Goal: Check status: Check status

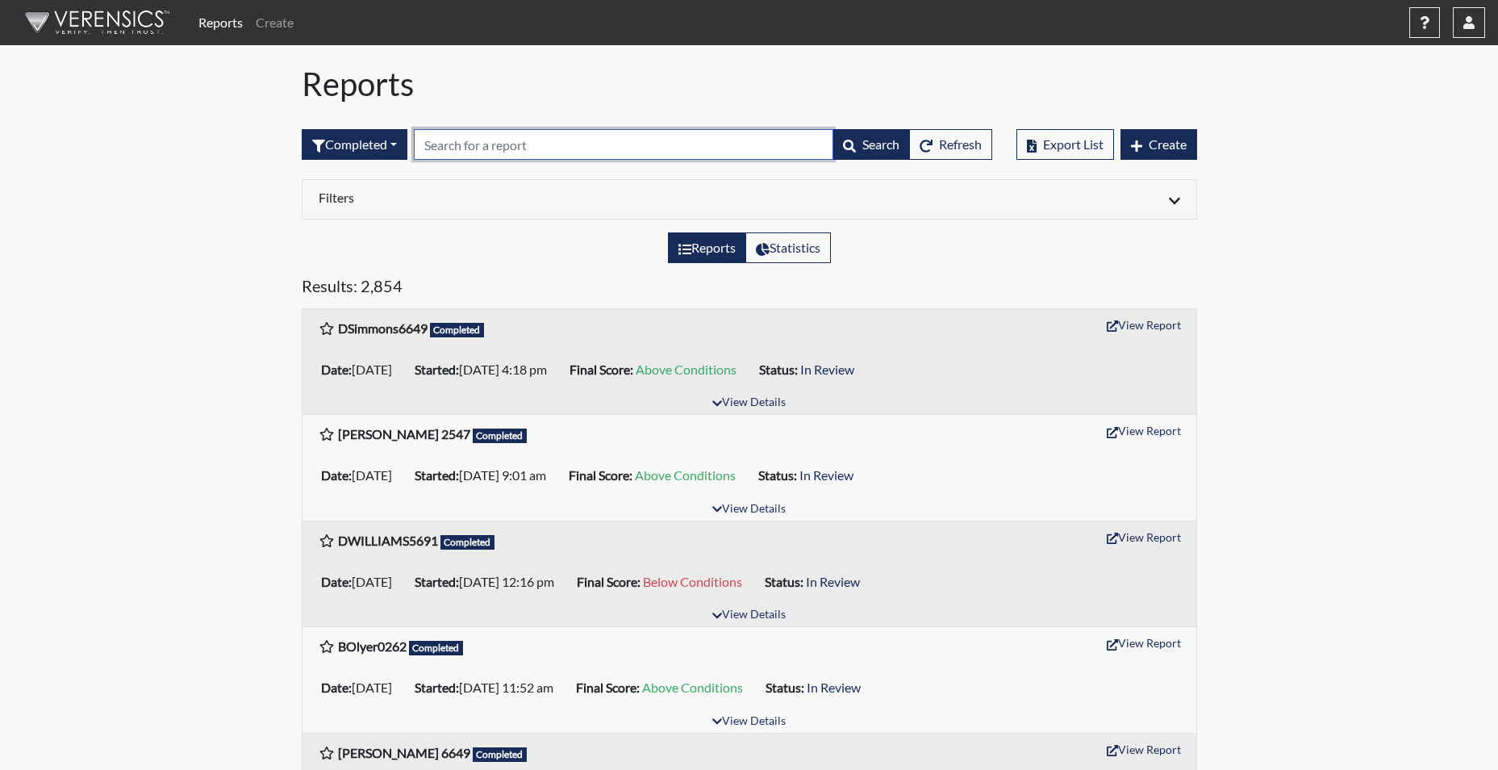
click at [470, 144] on input "text" at bounding box center [624, 144] width 420 height 31
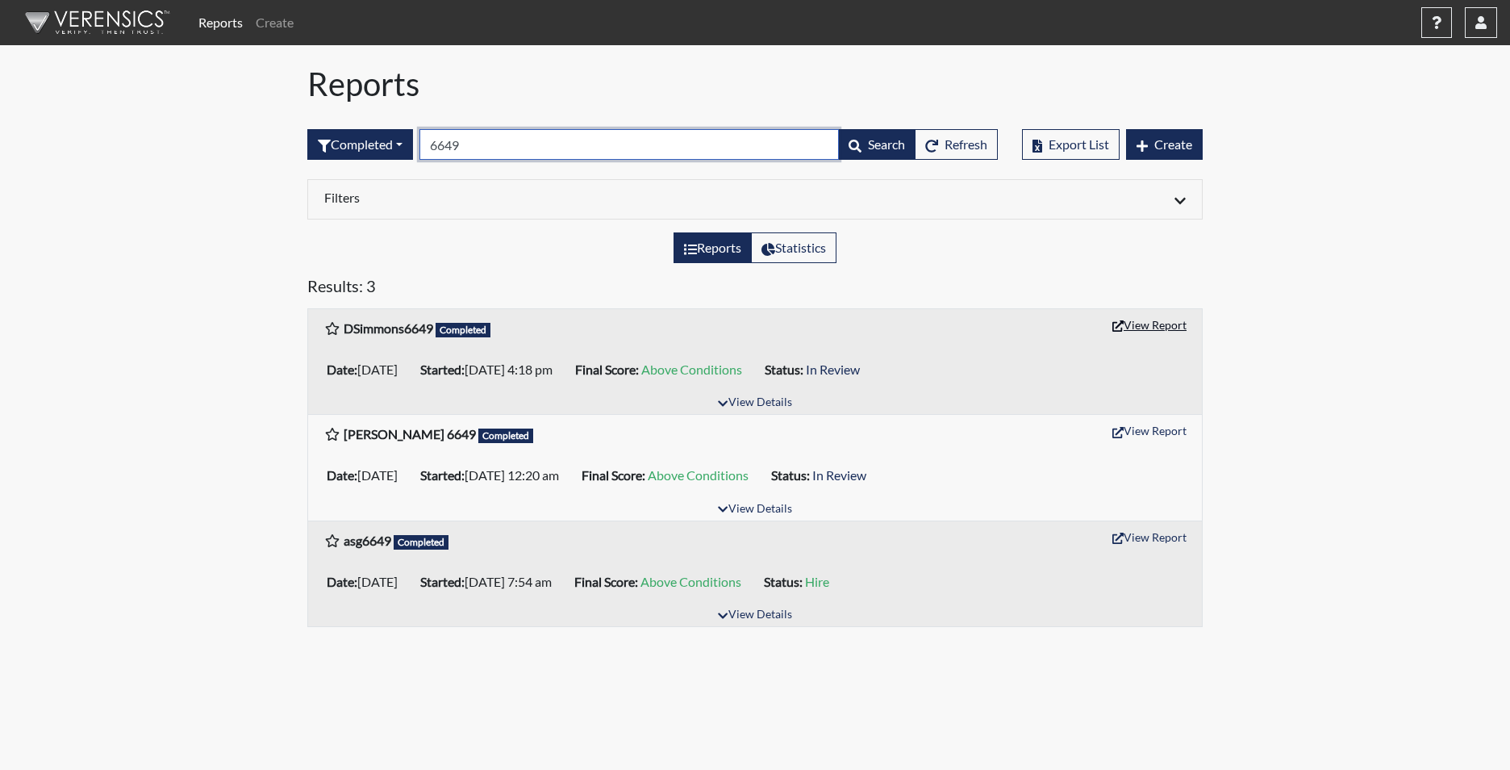
type input "6649"
click at [1155, 321] on button "View Report" at bounding box center [1149, 324] width 89 height 25
drag, startPoint x: 472, startPoint y: 148, endPoint x: 372, endPoint y: 144, distance: 100.1
click at [372, 144] on form "Completed All Created Sent by email In Progress Declined Completed 6649 Search …" at bounding box center [652, 144] width 691 height 31
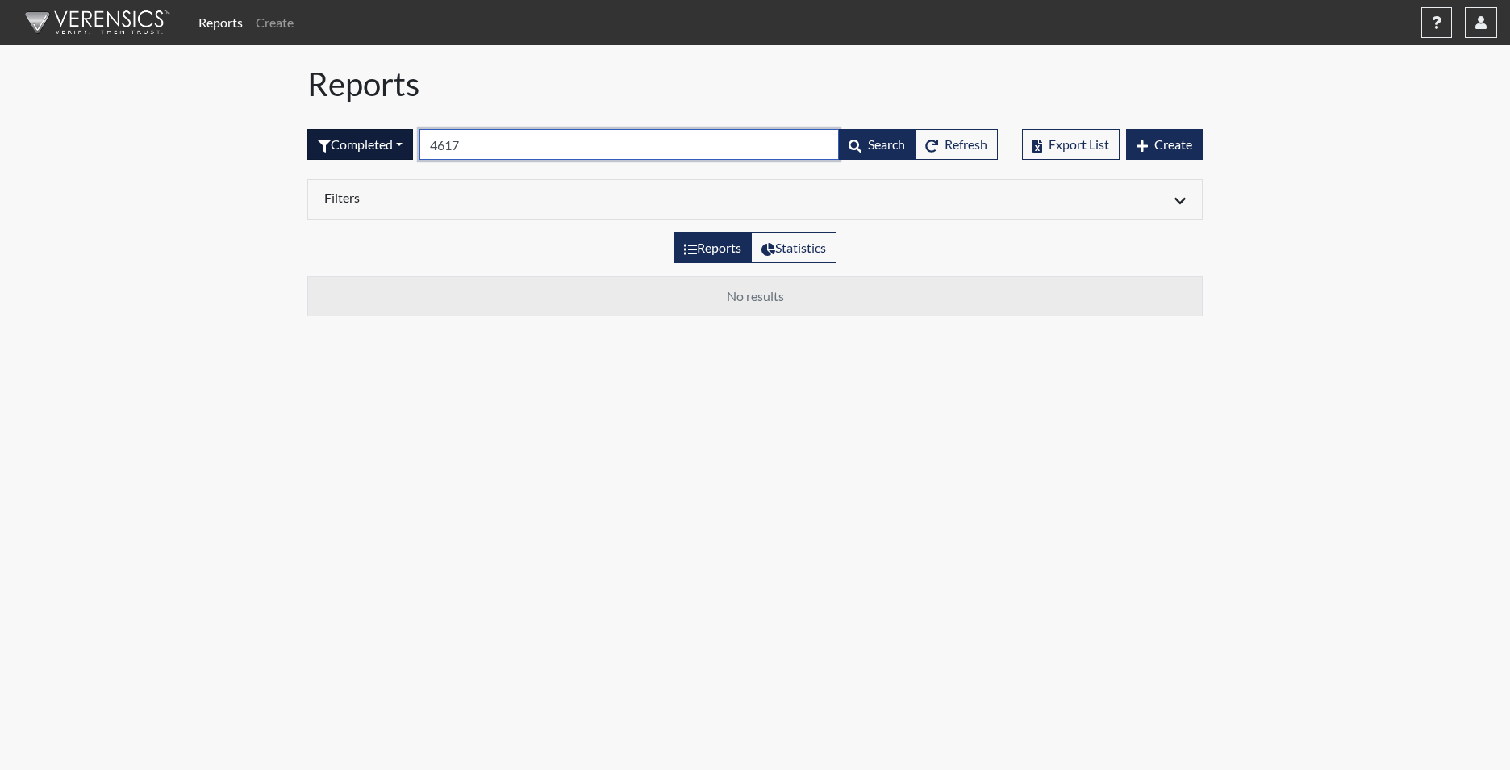
type input "4617"
click at [370, 151] on button "Completed" at bounding box center [360, 144] width 106 height 31
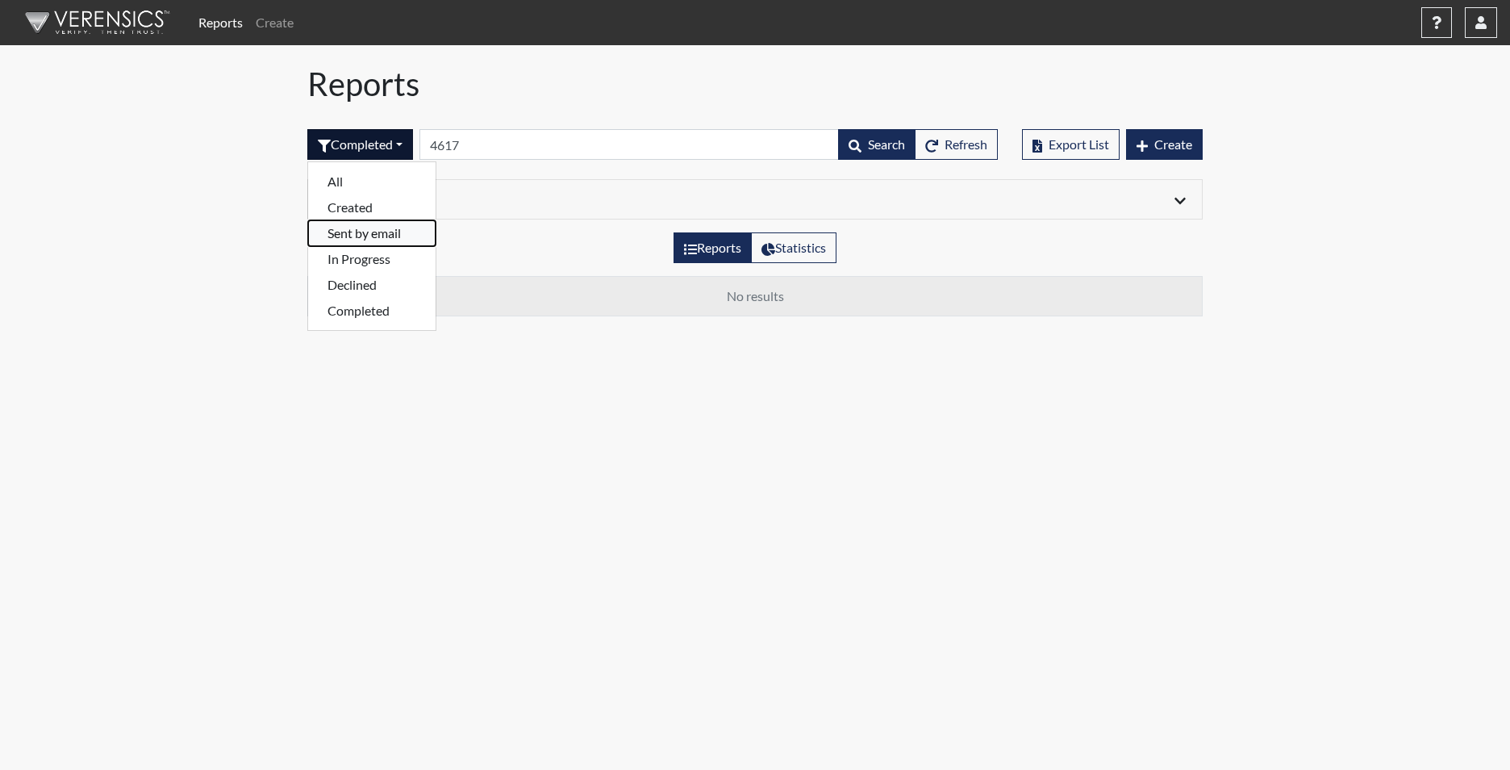
click at [373, 240] on button "Sent by email" at bounding box center [371, 233] width 127 height 26
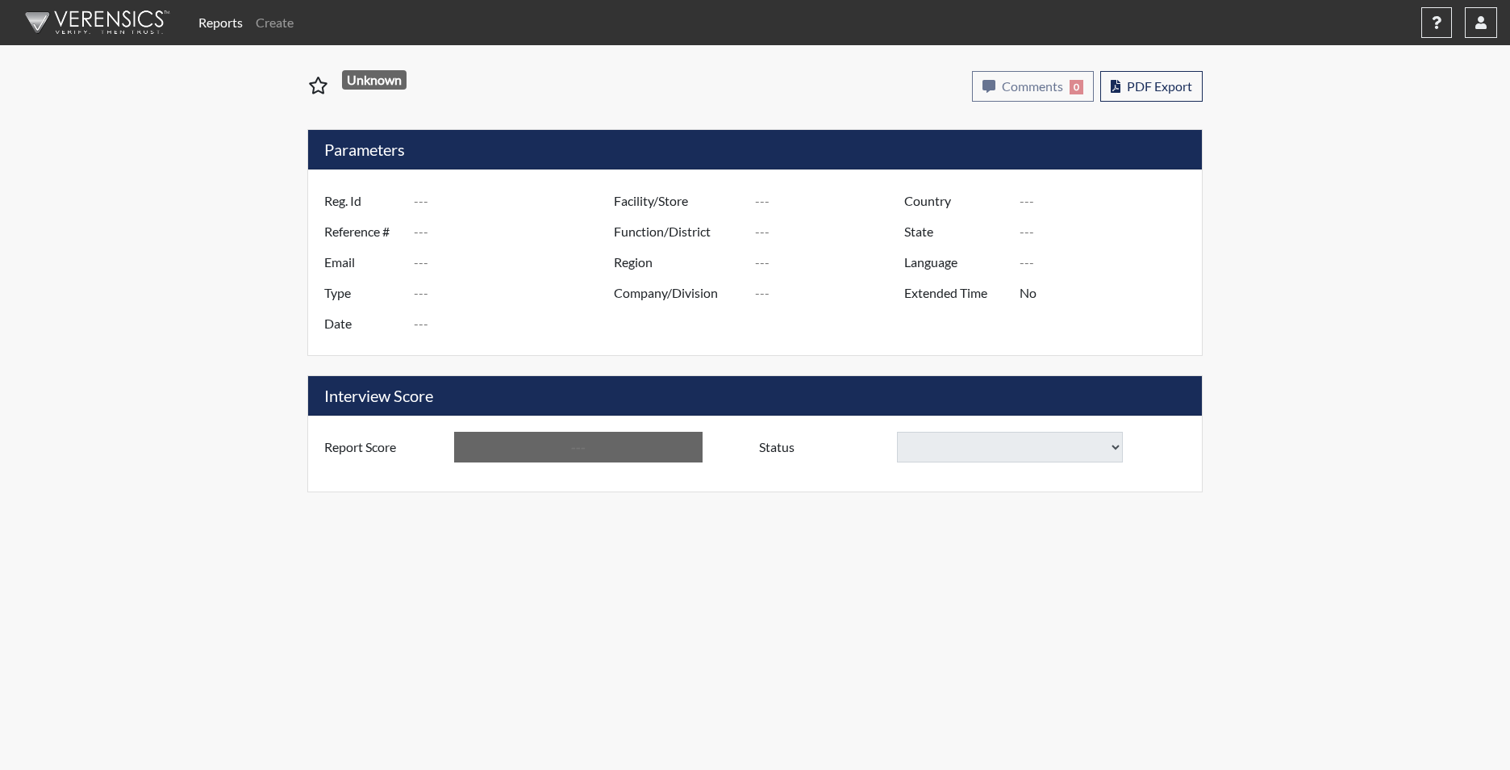
type input "DSimmons6649"
type input "51632"
type input "dsimmcollege@gmail.com"
type input "Corrections Pre-Employment"
type input "Oct 7, 2025"
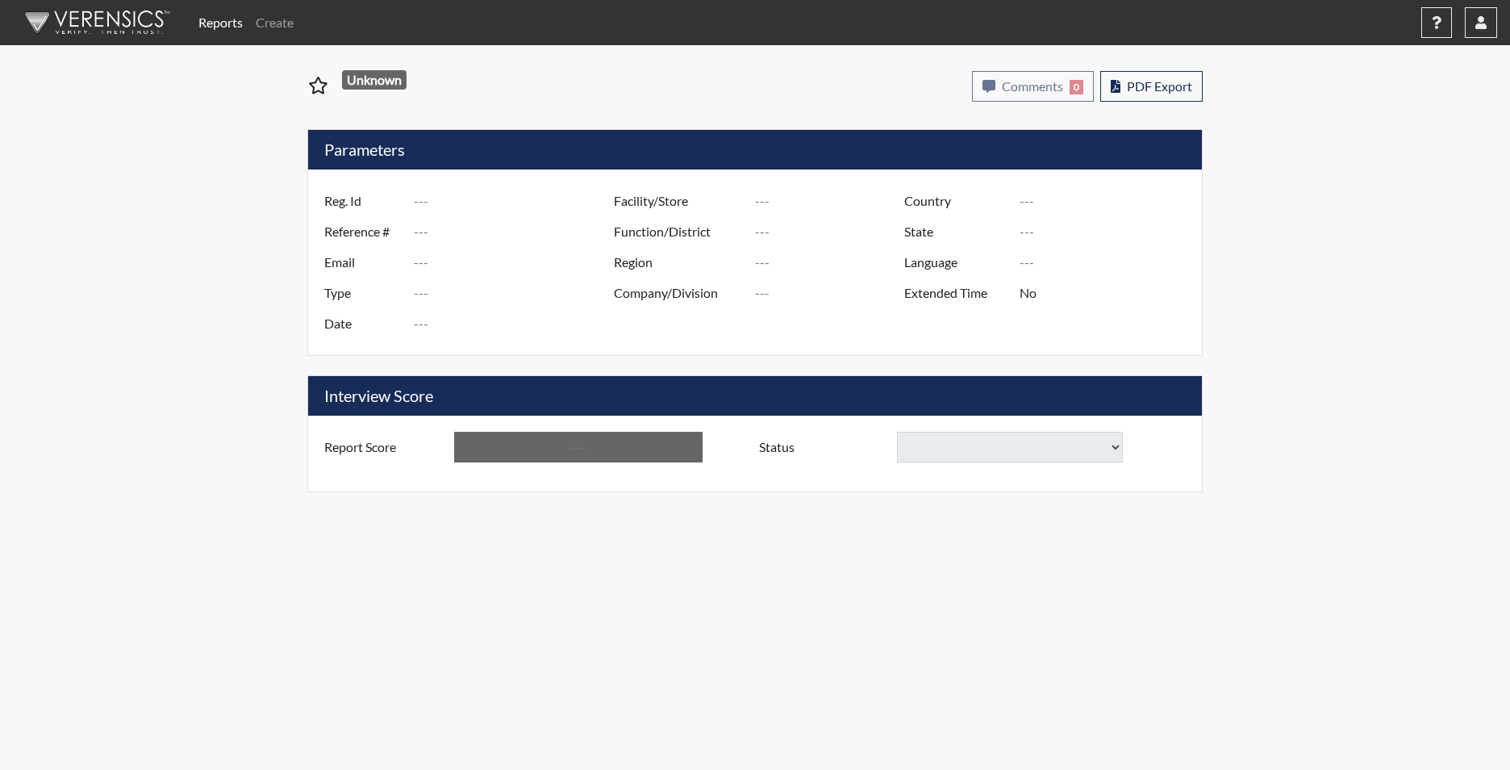
type input "[PERSON_NAME]"
type input "[GEOGRAPHIC_DATA]"
type input "[US_STATE]"
type input "English"
type input "Yes"
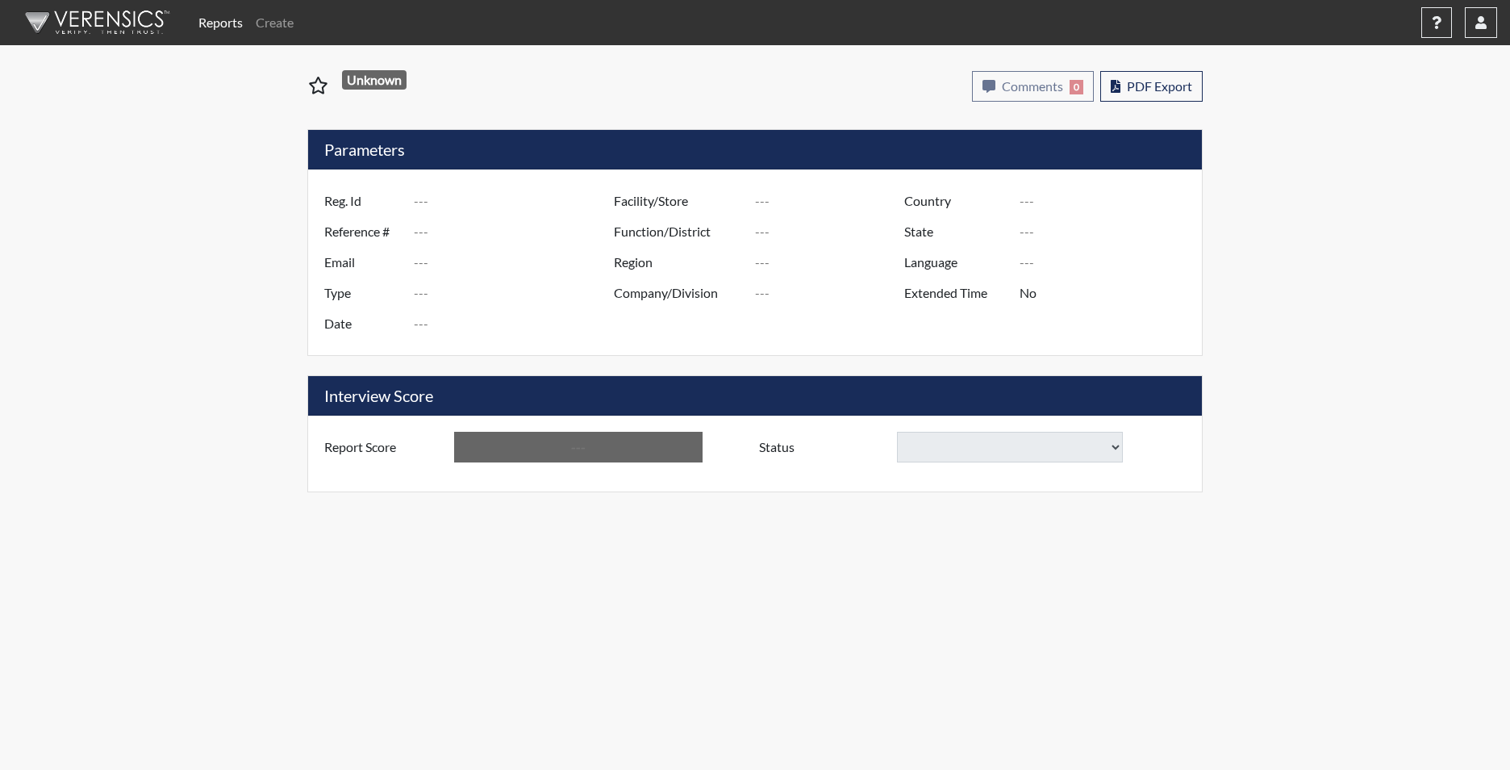
type input "Above Conditions"
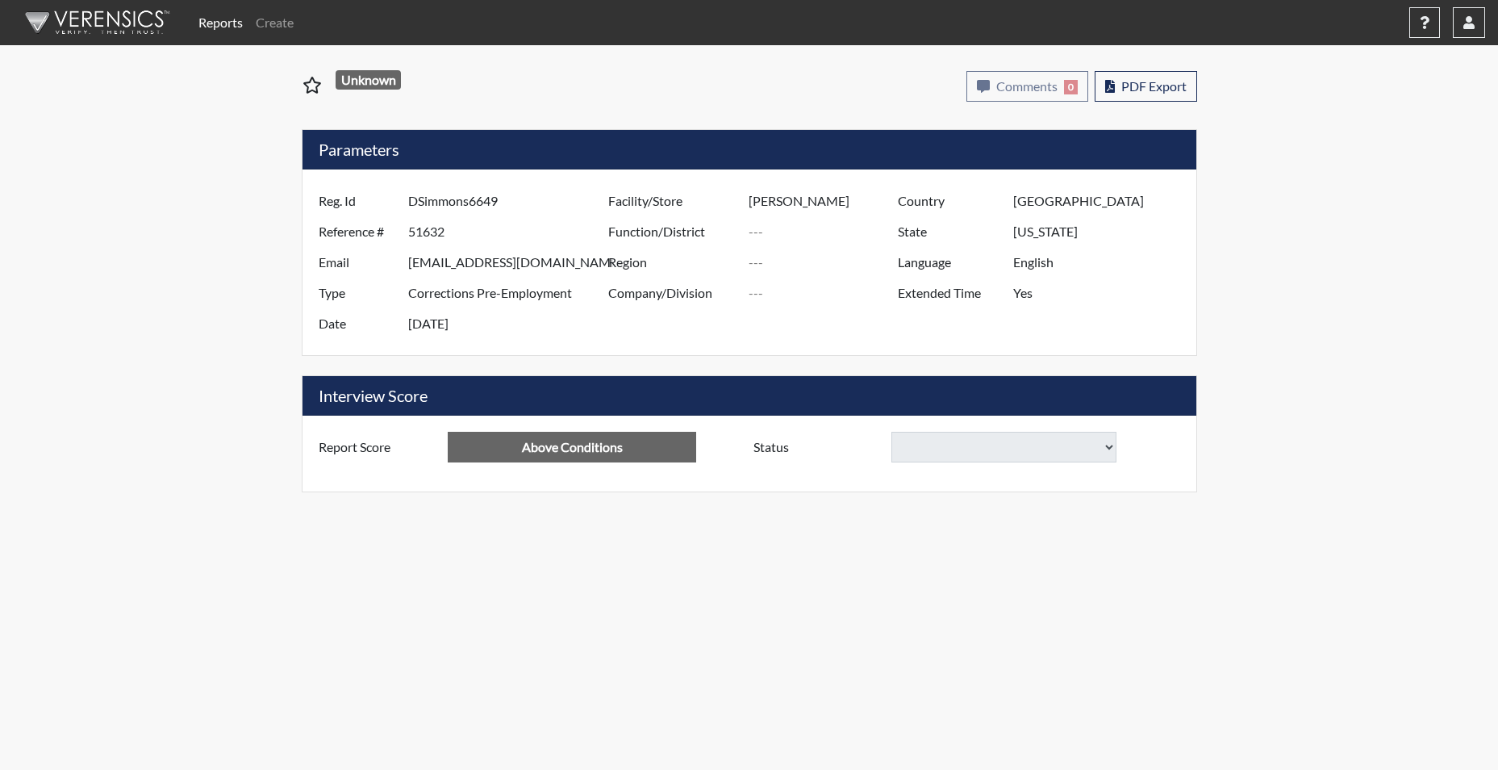
select select
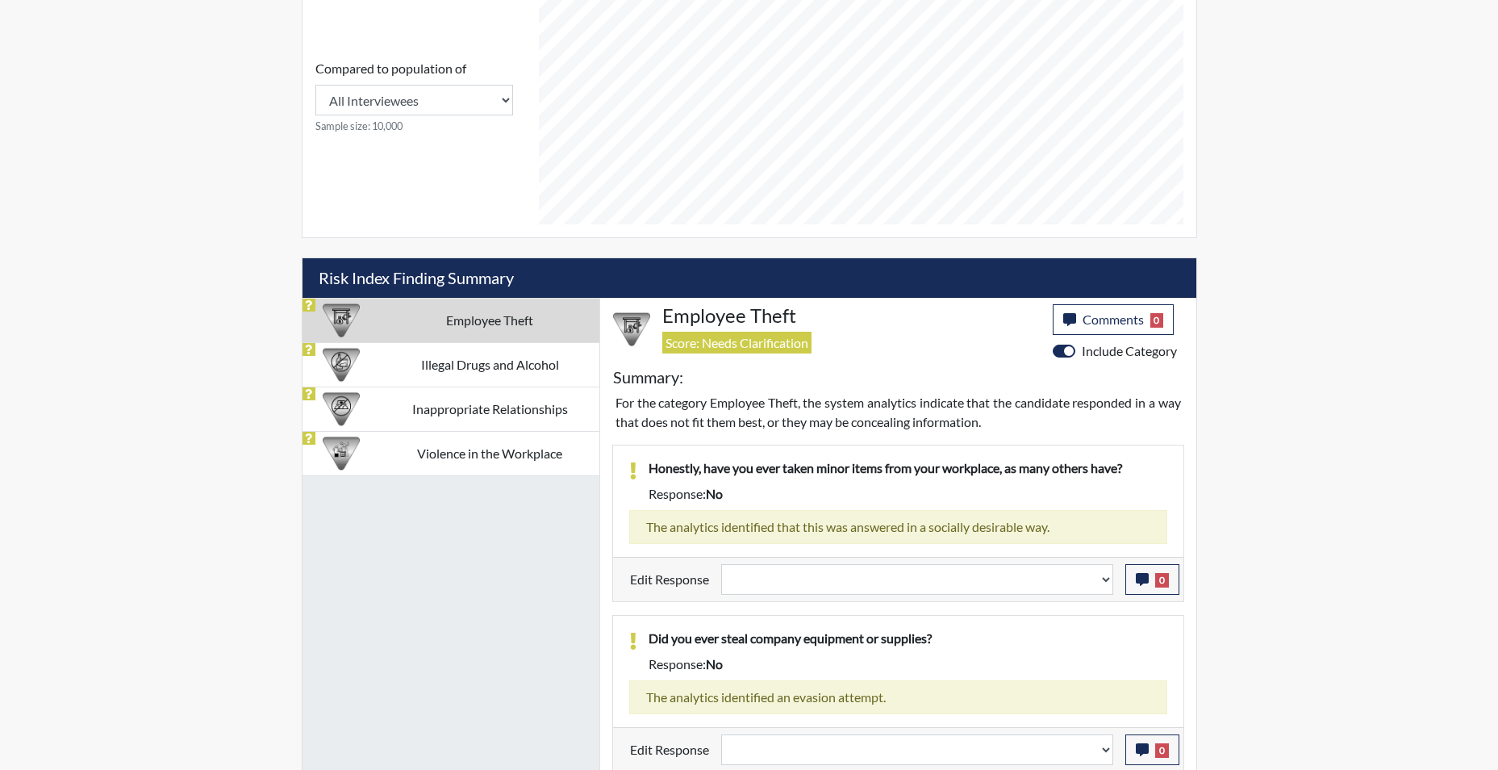
scroll to position [792, 0]
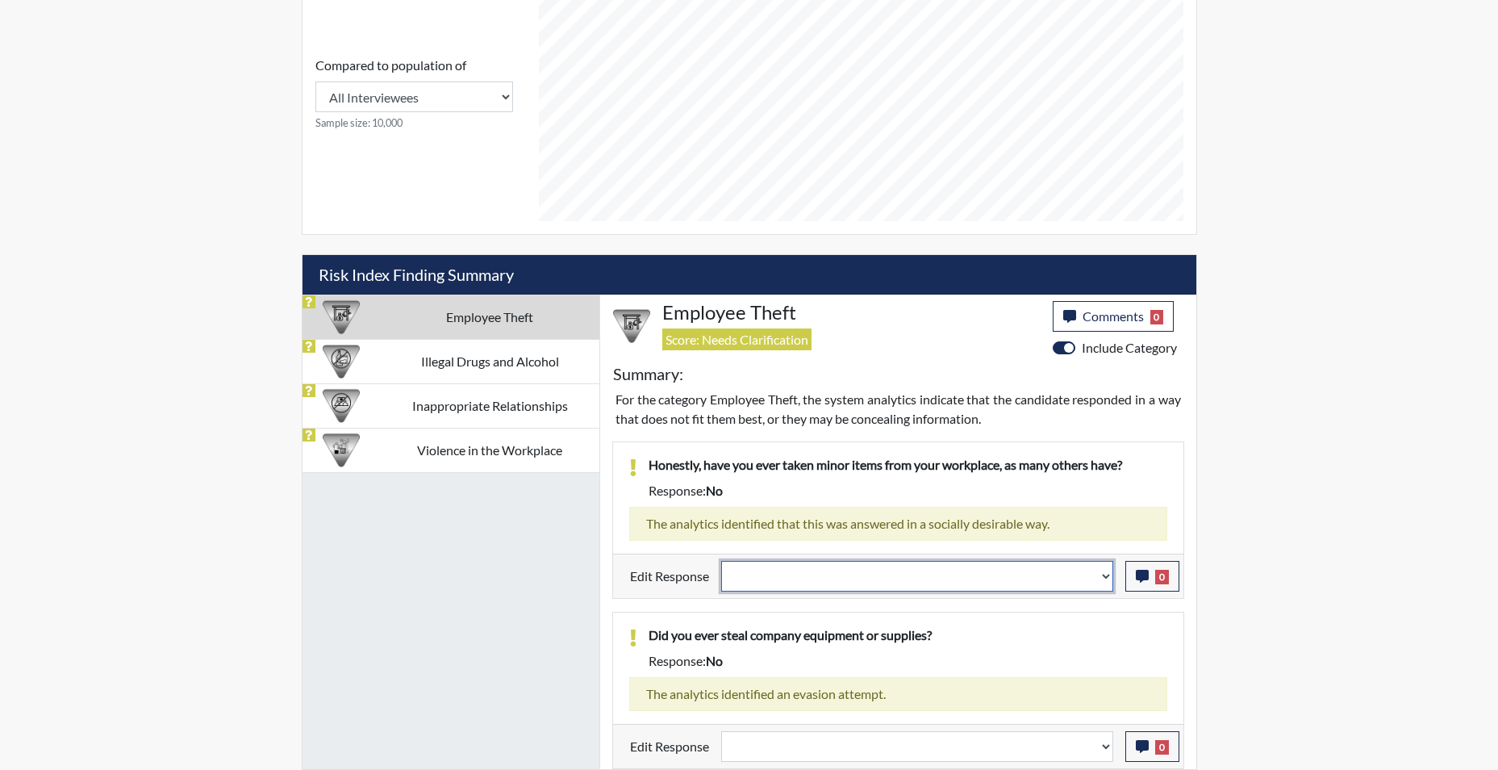
click at [1108, 576] on select "Question is not relevant. Results will be updated. Reasonable explanation provi…" at bounding box center [917, 576] width 392 height 31
select select "reasonable-explanation-provided"
click at [721, 561] on select "Question is not relevant. Results will be updated. Reasonable explanation provi…" at bounding box center [917, 576] width 392 height 31
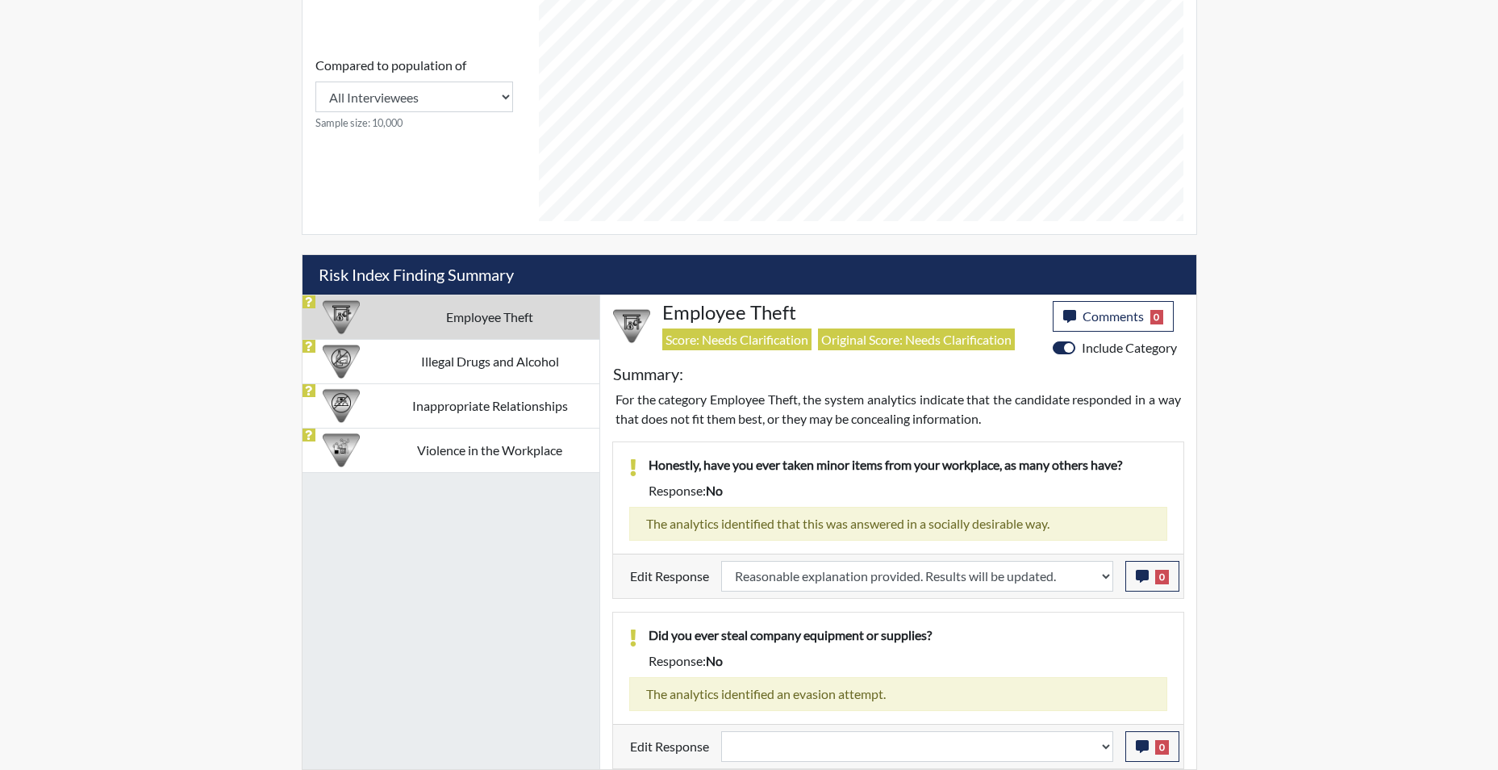
scroll to position [268, 670]
click at [1105, 752] on select "Question is not relevant. Results will be updated. Reasonable explanation provi…" at bounding box center [917, 746] width 392 height 31
select select "reasonable-explanation-provided"
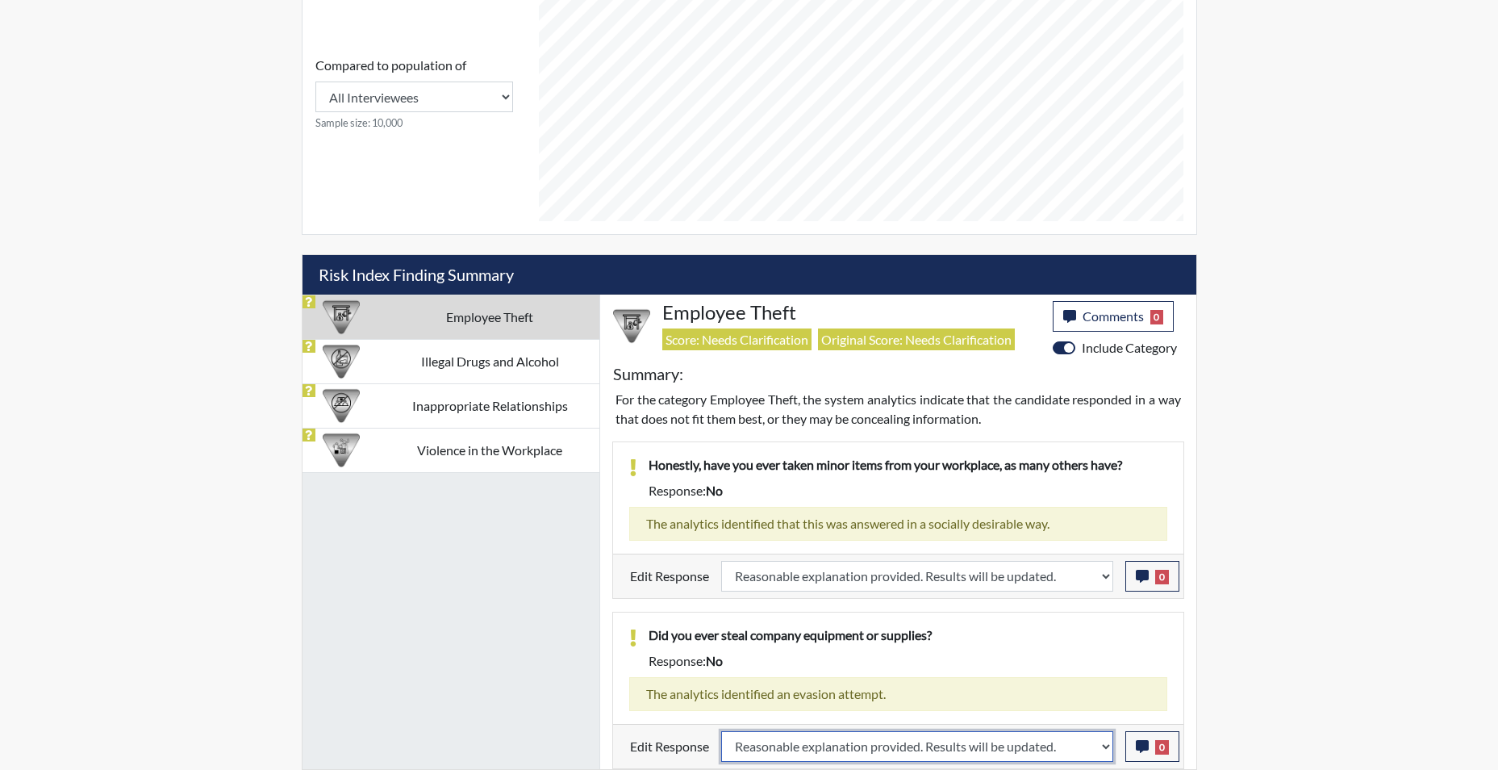
click at [721, 731] on select "Question is not relevant. Results will be updated. Reasonable explanation provi…" at bounding box center [917, 746] width 392 height 31
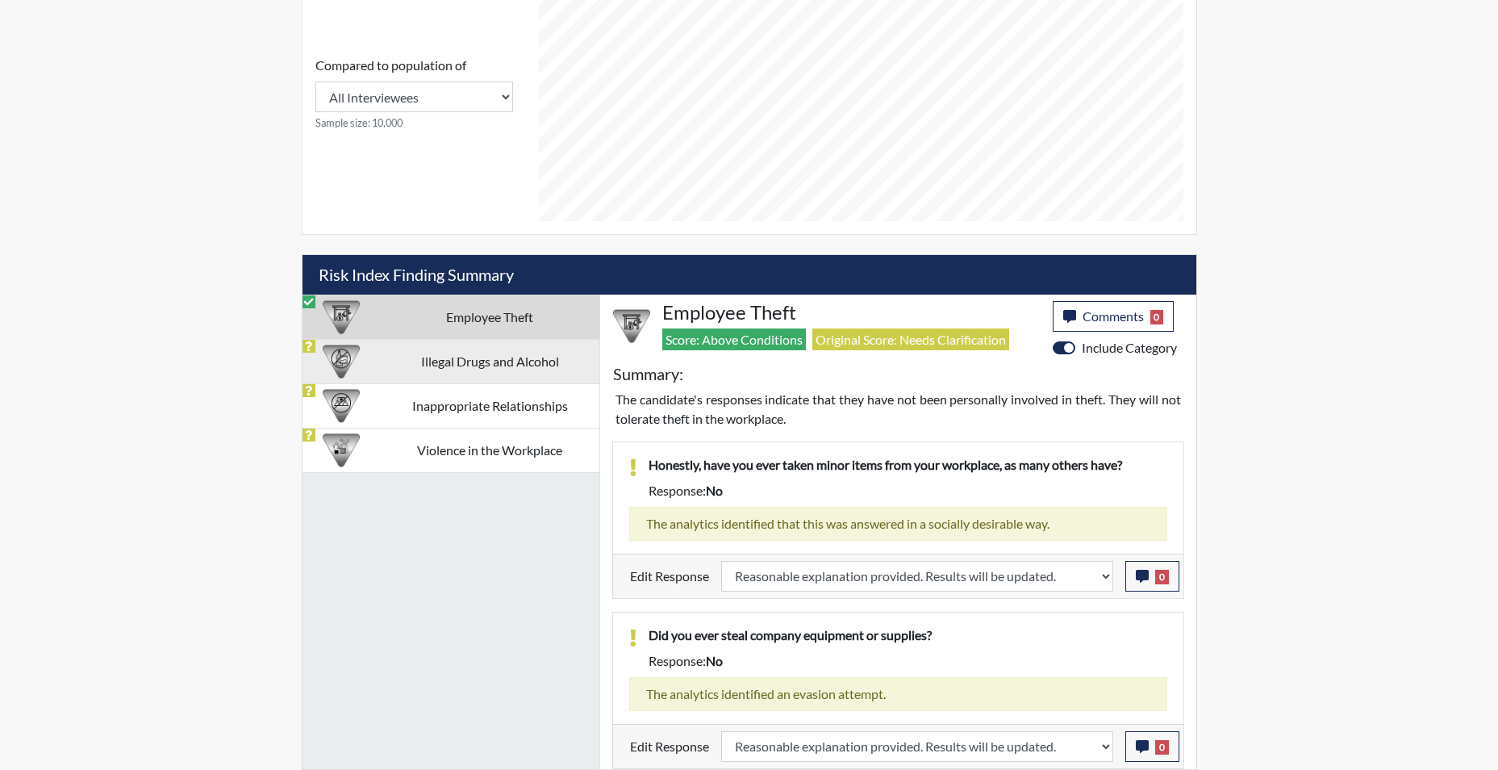
click at [474, 361] on td "Illegal Drugs and Alcohol" at bounding box center [490, 361] width 219 height 44
select select
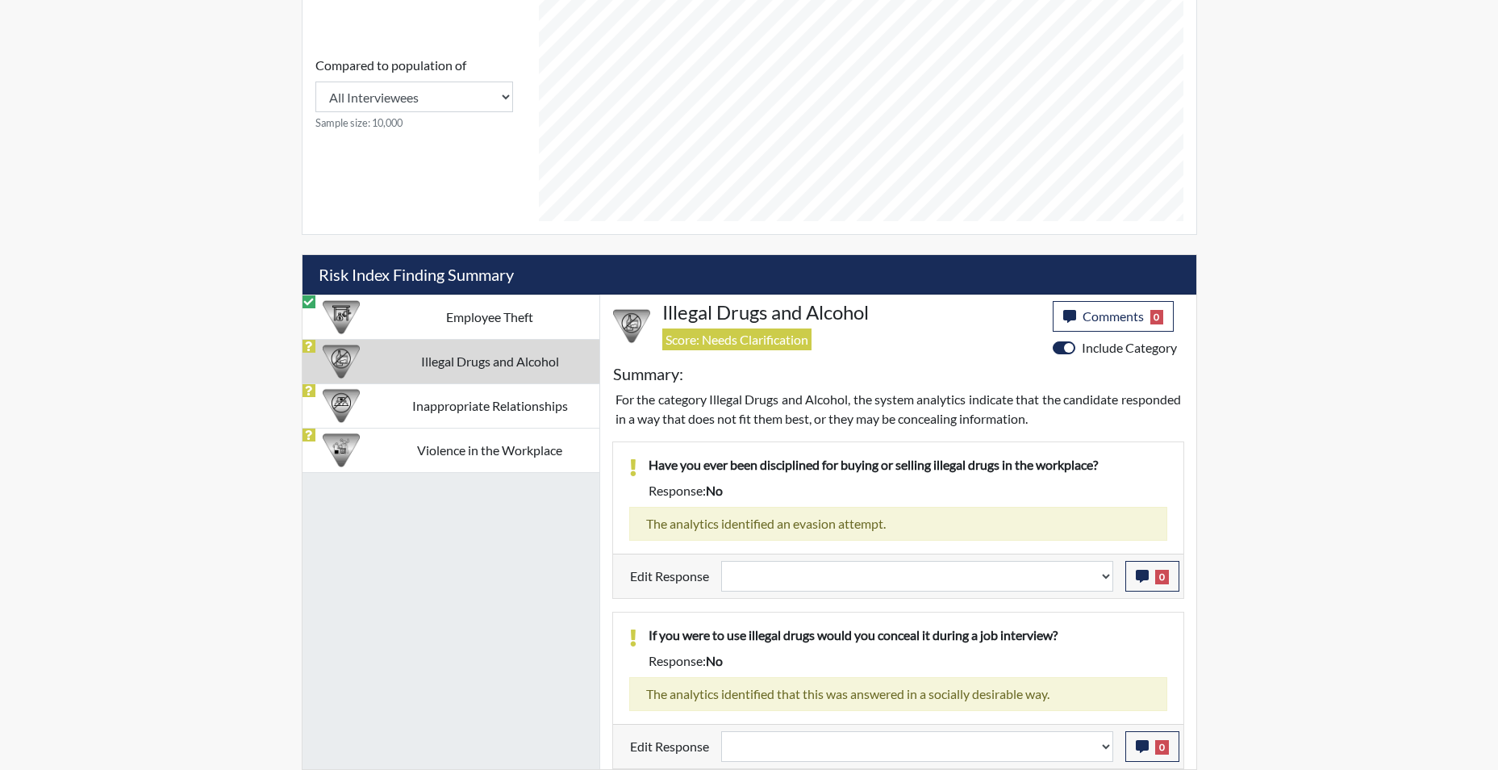
click at [498, 361] on td "Illegal Drugs and Alcohol" at bounding box center [490, 361] width 219 height 44
click at [1102, 582] on select "Question is not relevant. Results will be updated. Reasonable explanation provi…" at bounding box center [917, 576] width 392 height 31
select select "reasonable-explanation-provided"
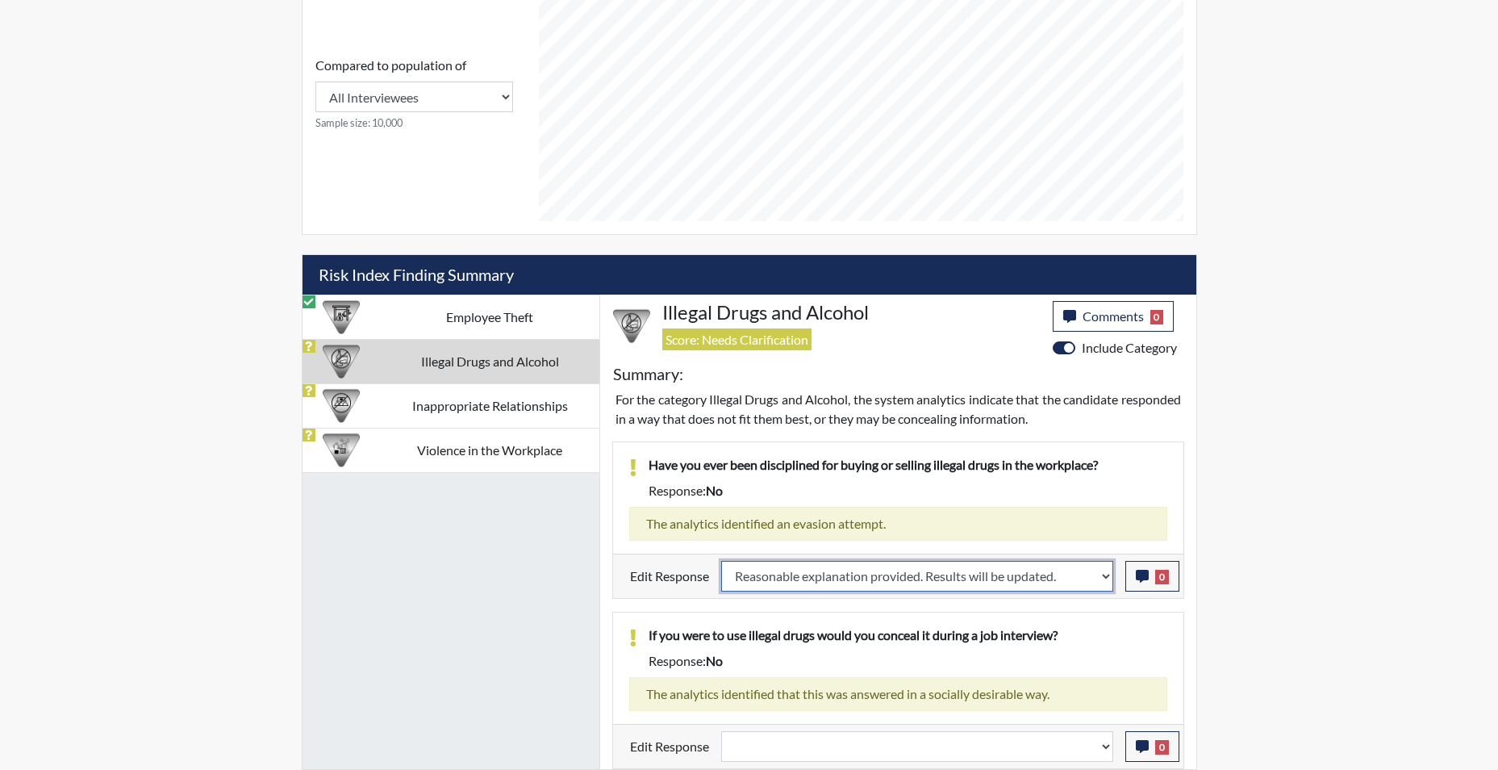
click at [721, 561] on select "Question is not relevant. Results will be updated. Reasonable explanation provi…" at bounding box center [917, 576] width 392 height 31
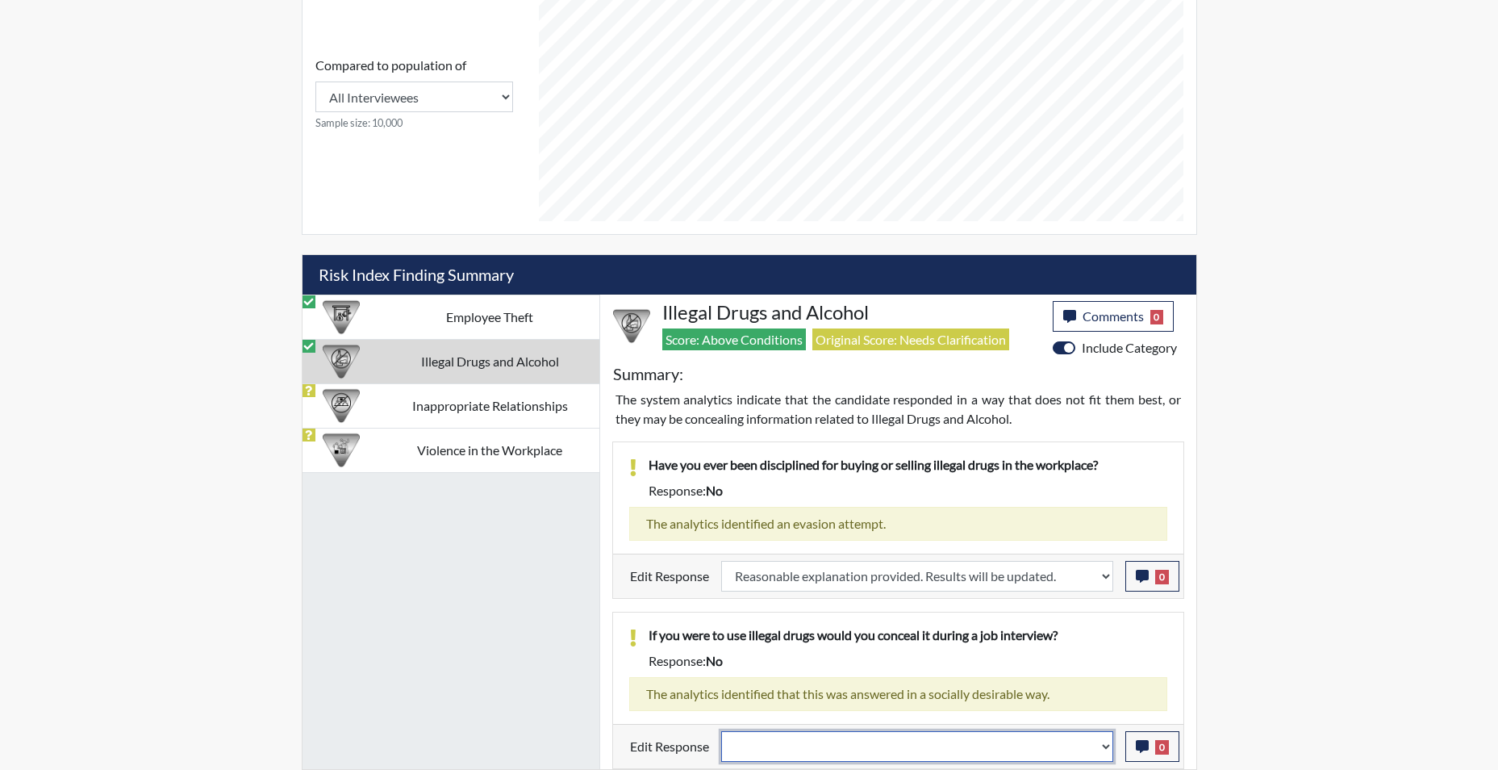
click at [1100, 745] on select "Question is not relevant. Results will be updated. Reasonable explanation provi…" at bounding box center [917, 746] width 392 height 31
select select "reasonable-explanation-provided"
click at [721, 731] on select "Question is not relevant. Results will be updated. Reasonable explanation provi…" at bounding box center [917, 746] width 392 height 31
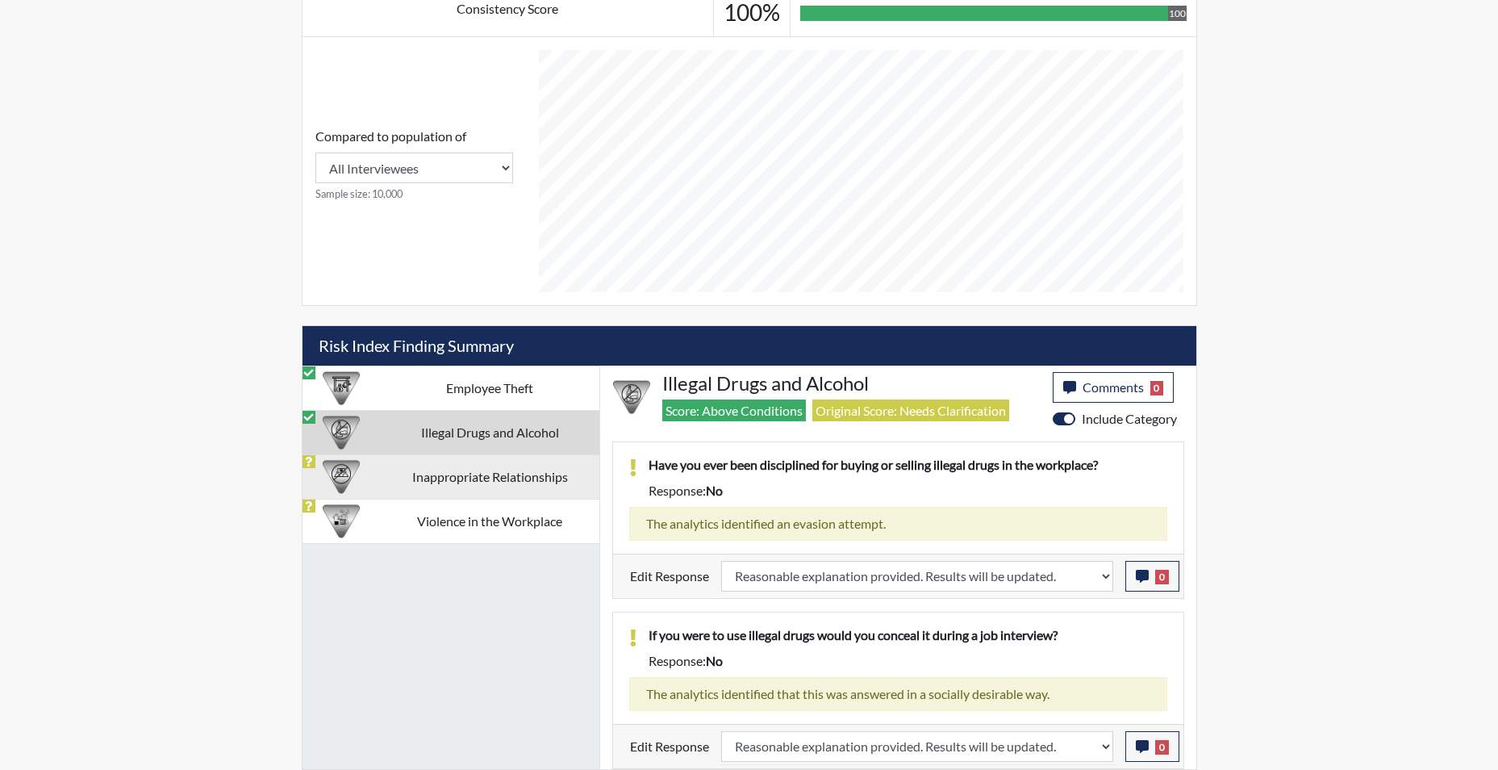
click at [491, 480] on td "Inappropriate Relationships" at bounding box center [490, 476] width 219 height 44
select select
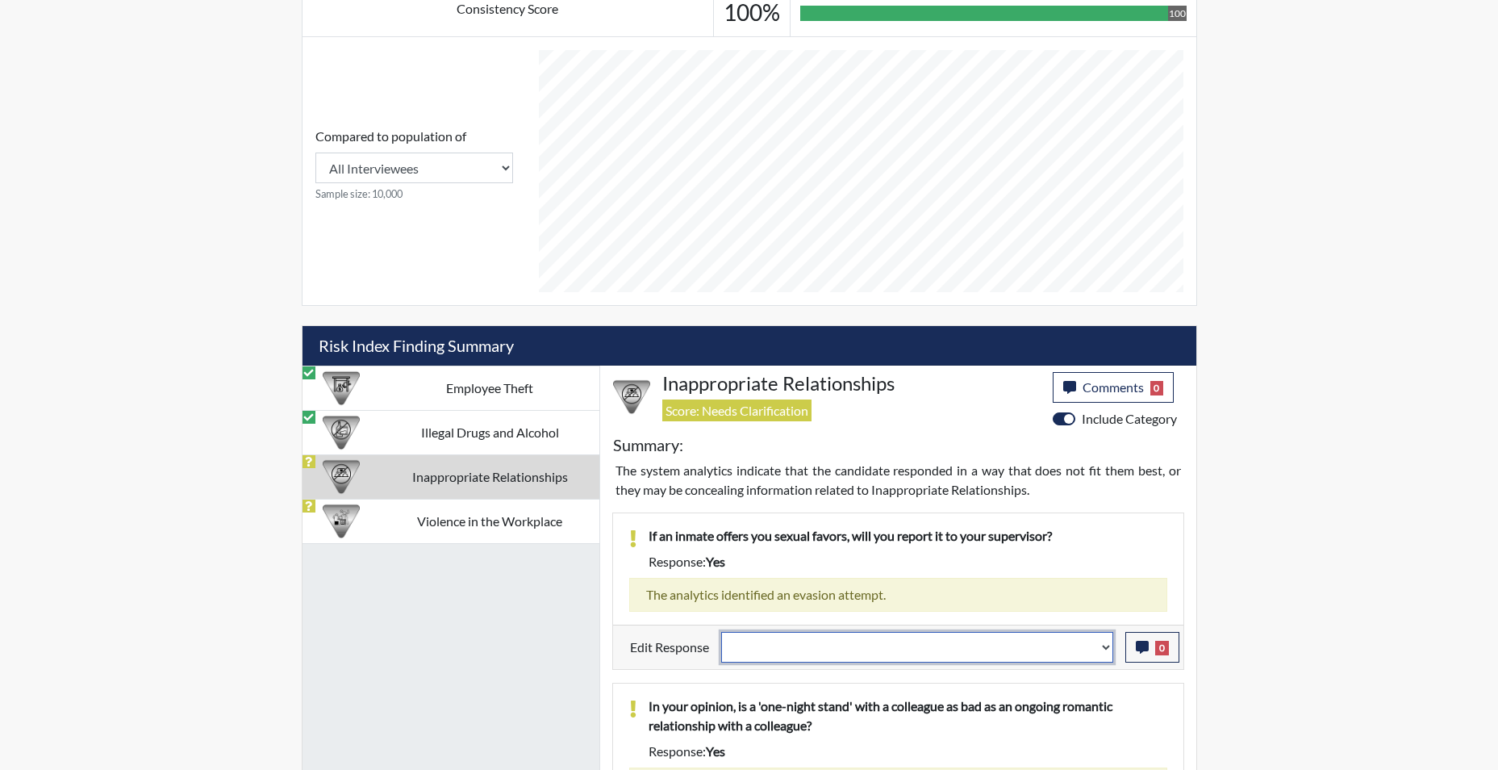
click at [1105, 658] on select "Question is not relevant. Results will be updated. Reasonable explanation provi…" at bounding box center [917, 647] width 392 height 31
select select "reasonable-explanation-provided"
click at [721, 632] on select "Question is not relevant. Results will be updated. Reasonable explanation provi…" at bounding box center [917, 647] width 392 height 31
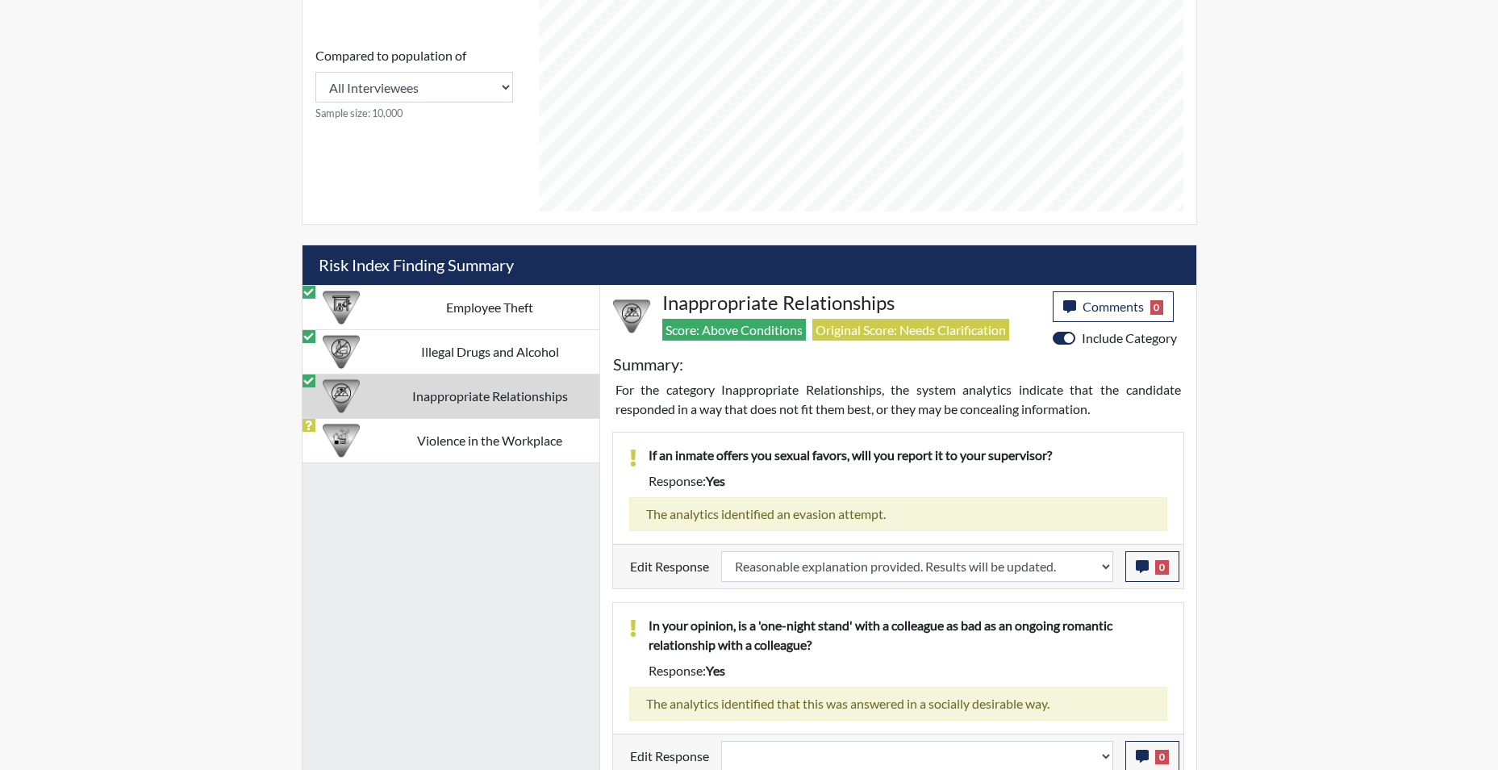
scroll to position [811, 0]
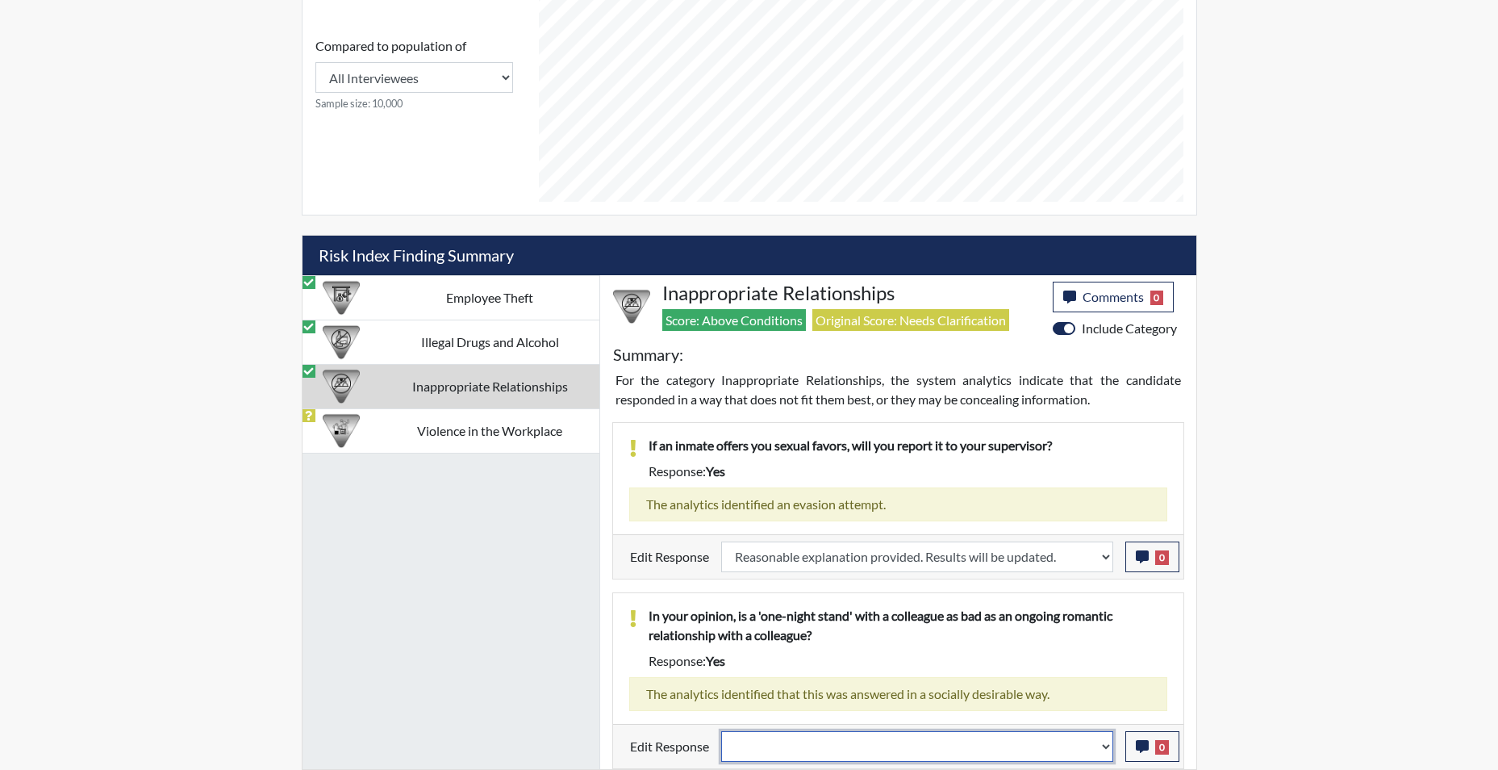
click at [1109, 750] on select "Question is not relevant. Results will be updated. Reasonable explanation provi…" at bounding box center [917, 746] width 392 height 31
select select "reasonable-explanation-provided"
click at [721, 731] on select "Question is not relevant. Results will be updated. Reasonable explanation provi…" at bounding box center [917, 746] width 392 height 31
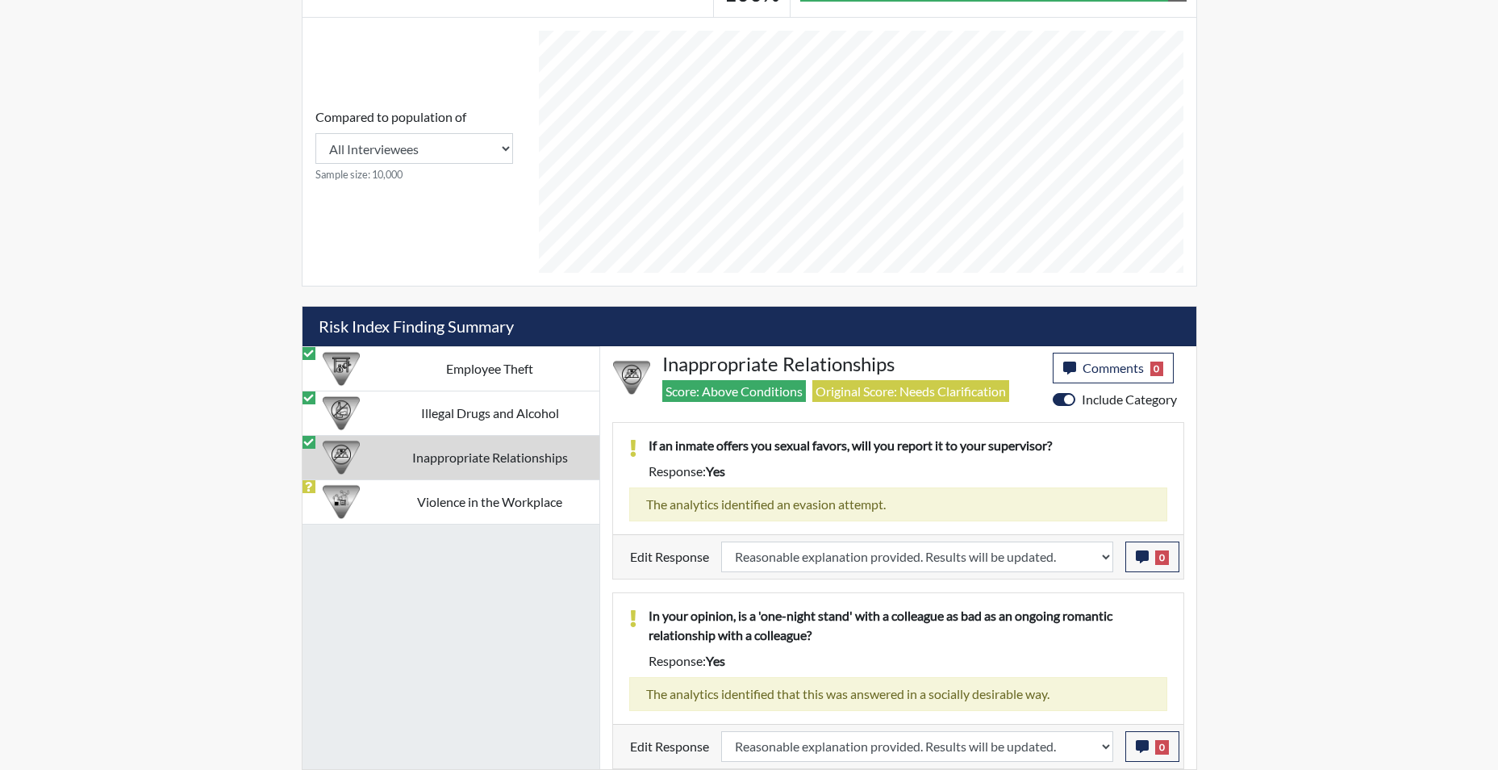
scroll to position [268, 670]
click at [478, 496] on td "Violence in the Workplace" at bounding box center [490, 501] width 219 height 44
select select
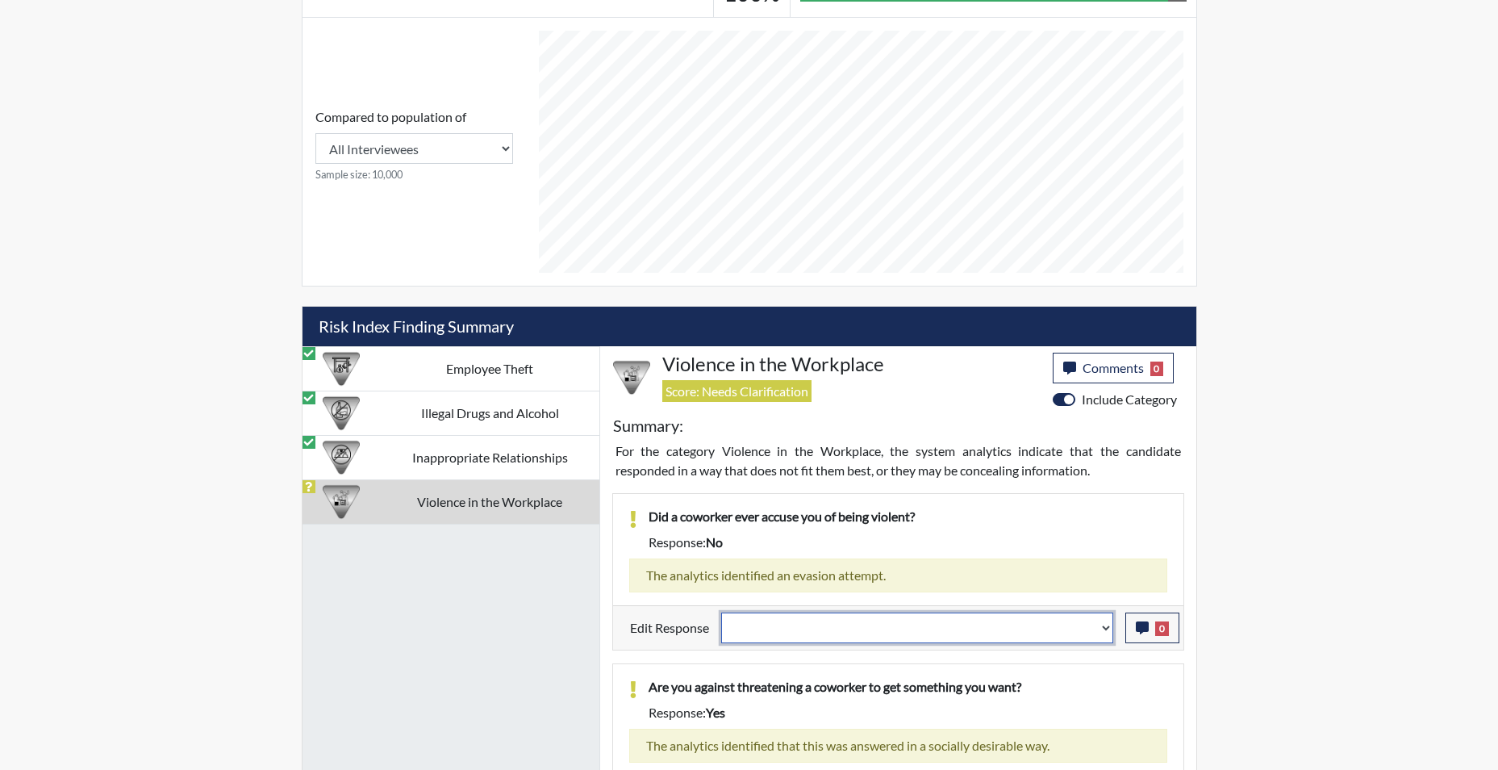
click at [1099, 630] on select "Question is not relevant. Results will be updated. Reasonable explanation provi…" at bounding box center [917, 627] width 392 height 31
select select "reasonable-explanation-provided"
click at [721, 612] on select "Question is not relevant. Results will be updated. Reasonable explanation provi…" at bounding box center [917, 627] width 392 height 31
select select
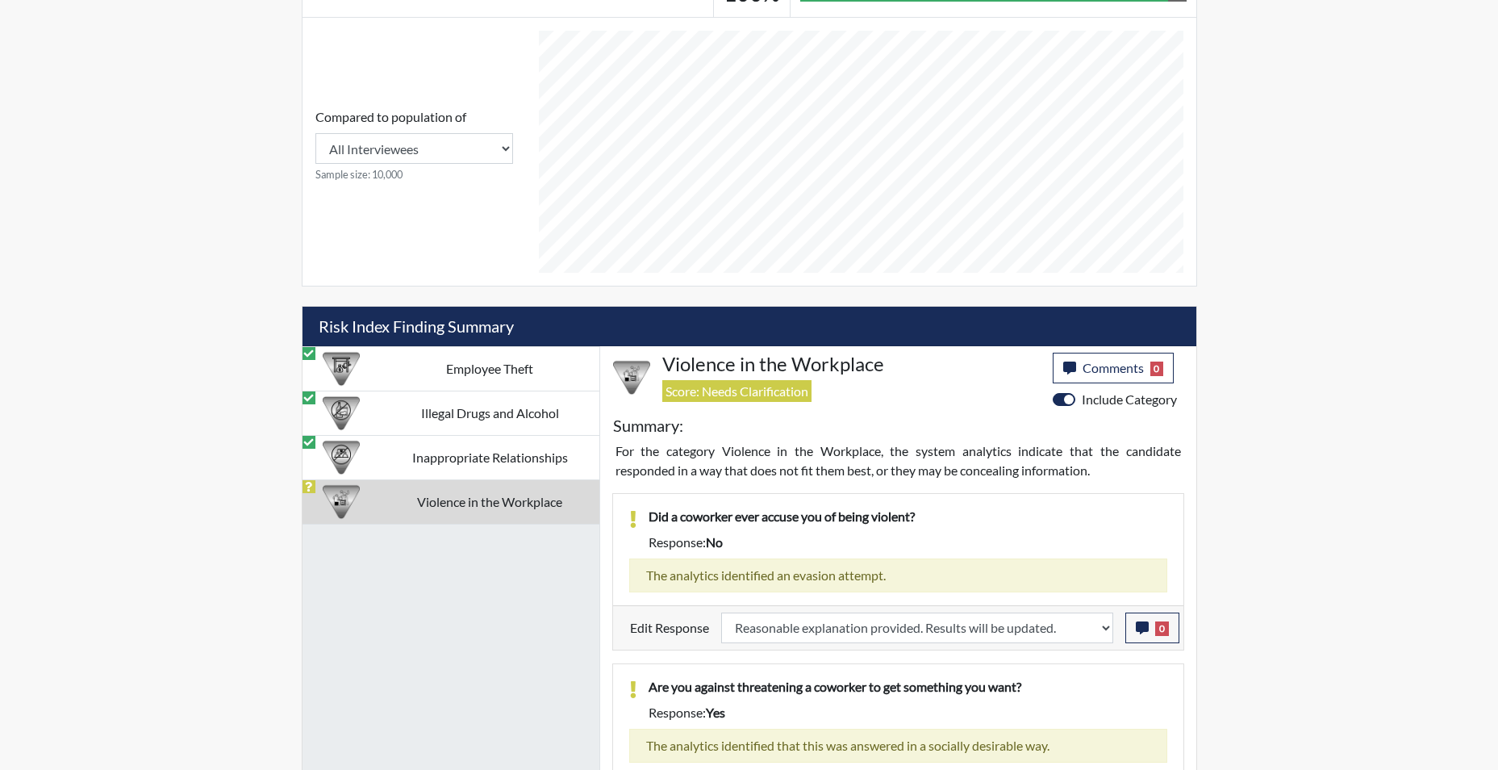
select select
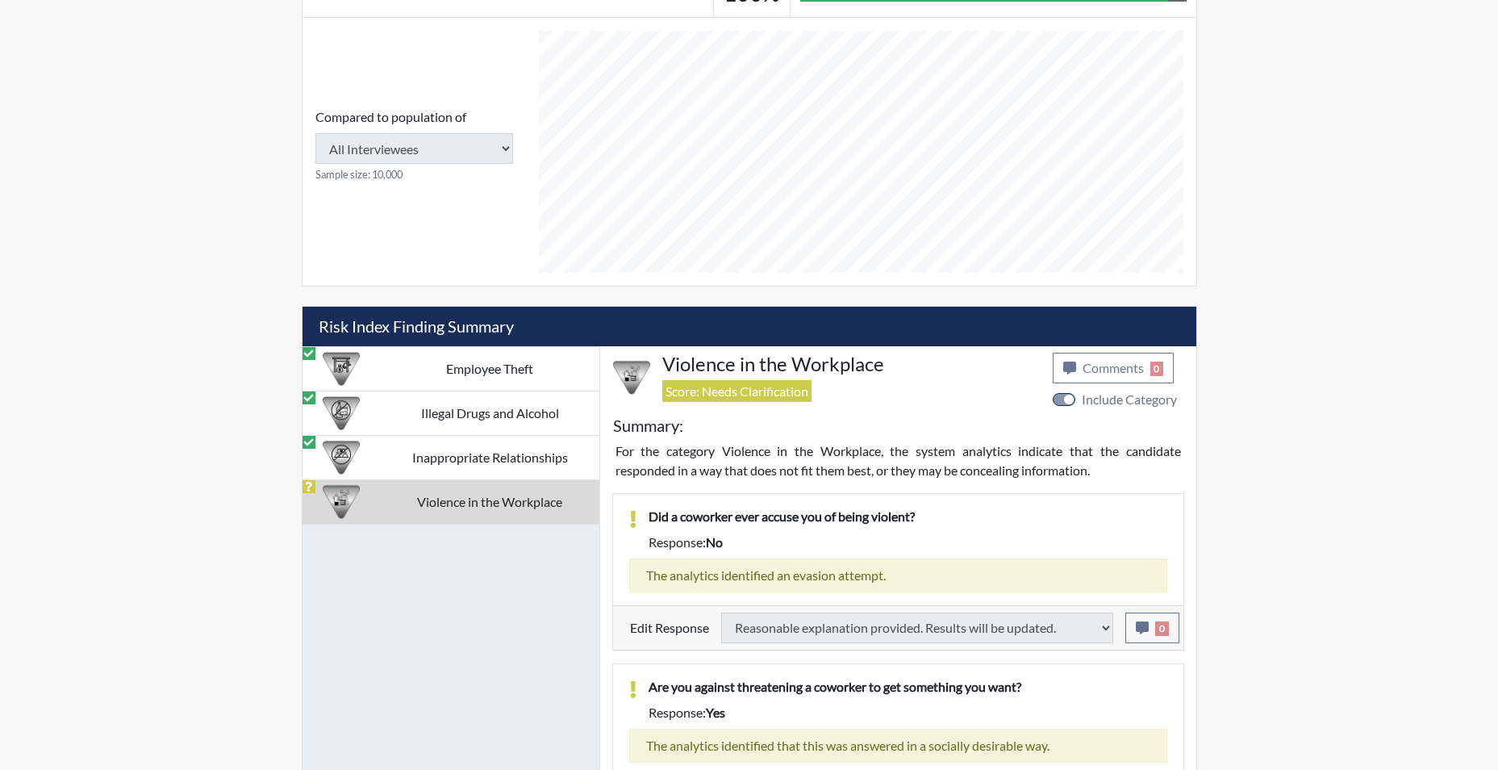
select select
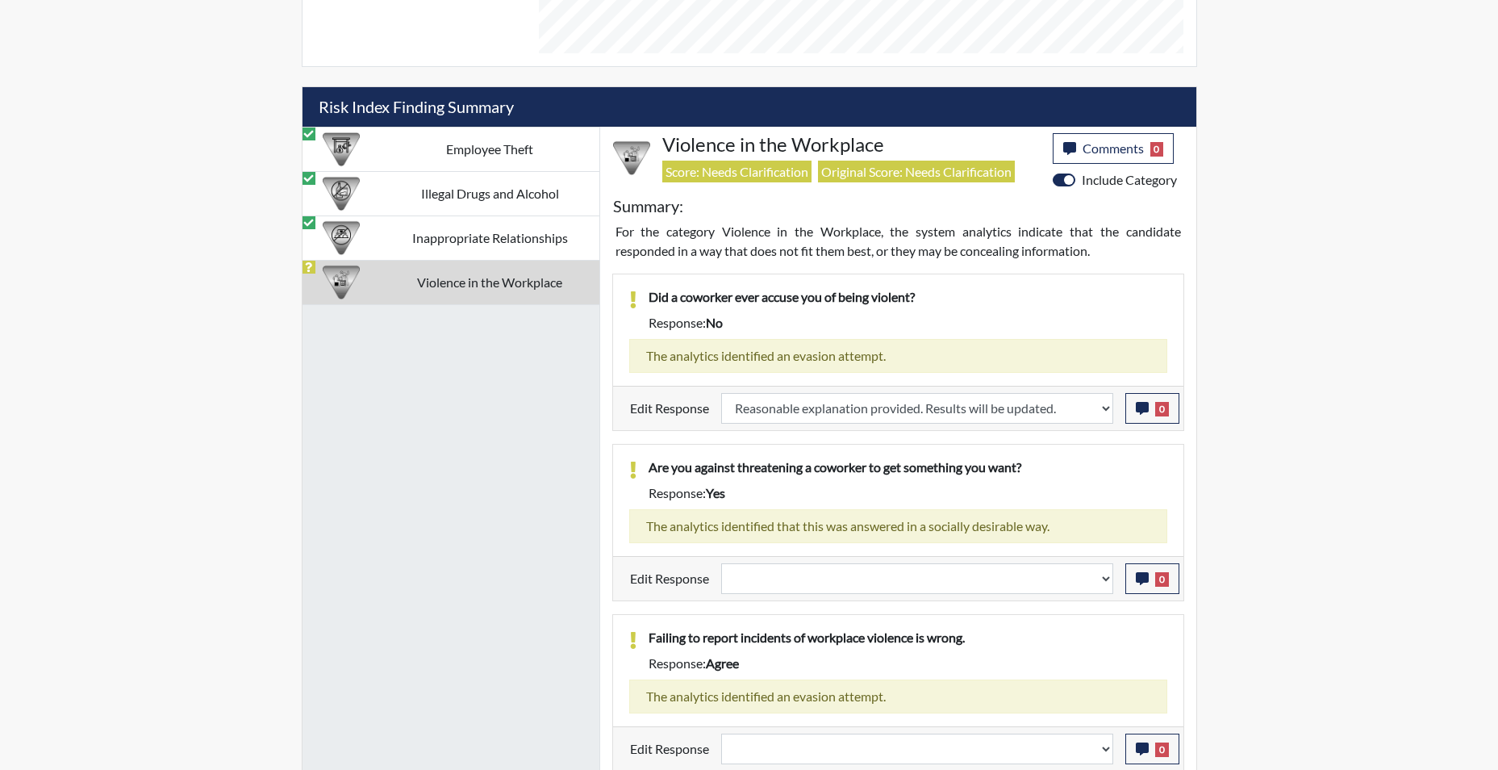
scroll to position [962, 0]
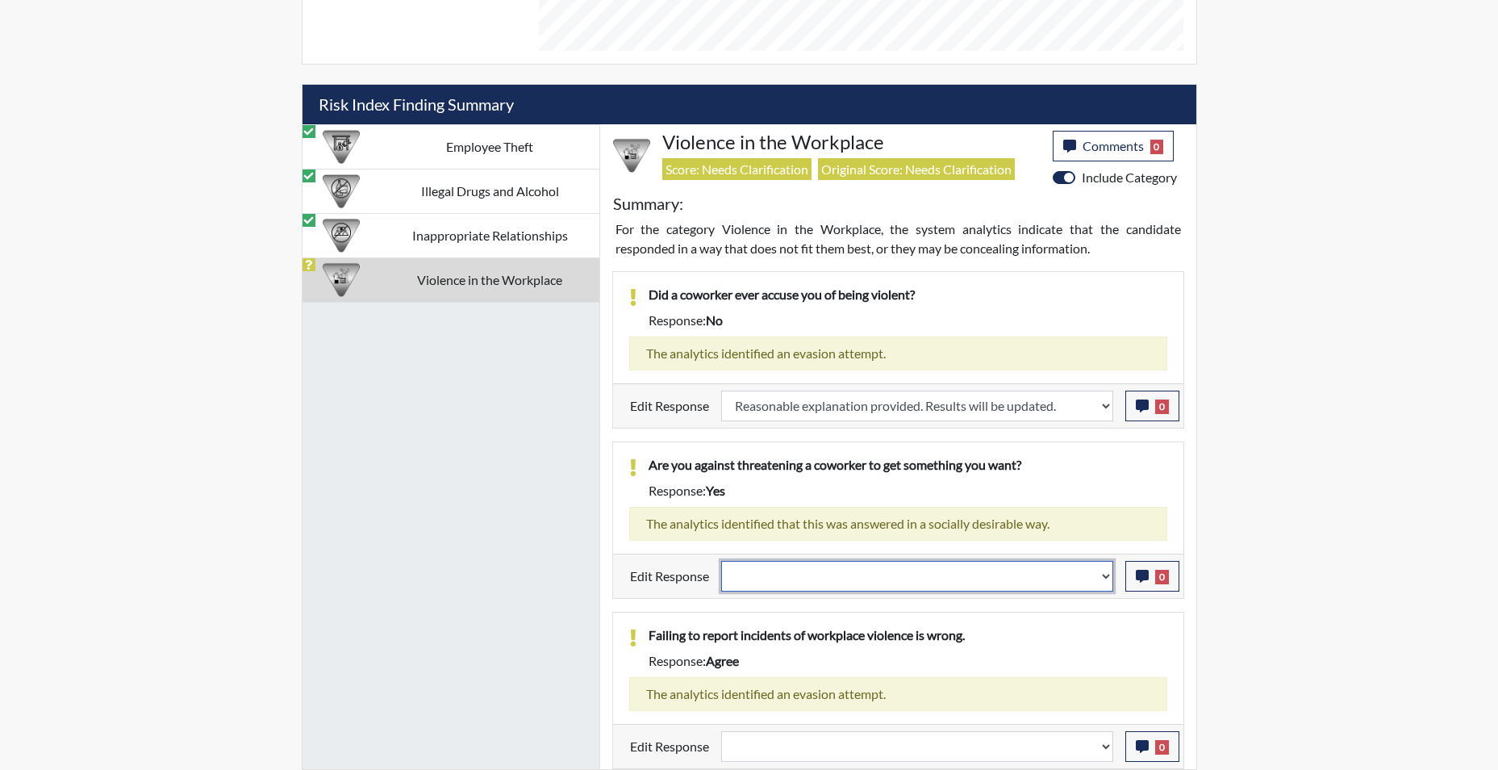
click at [1105, 583] on select "Question is not relevant. Results will be updated. Reasonable explanation provi…" at bounding box center [917, 576] width 392 height 31
select select "reasonable-explanation-provided"
click at [721, 561] on select "Question is not relevant. Results will be updated. Reasonable explanation provi…" at bounding box center [917, 576] width 392 height 31
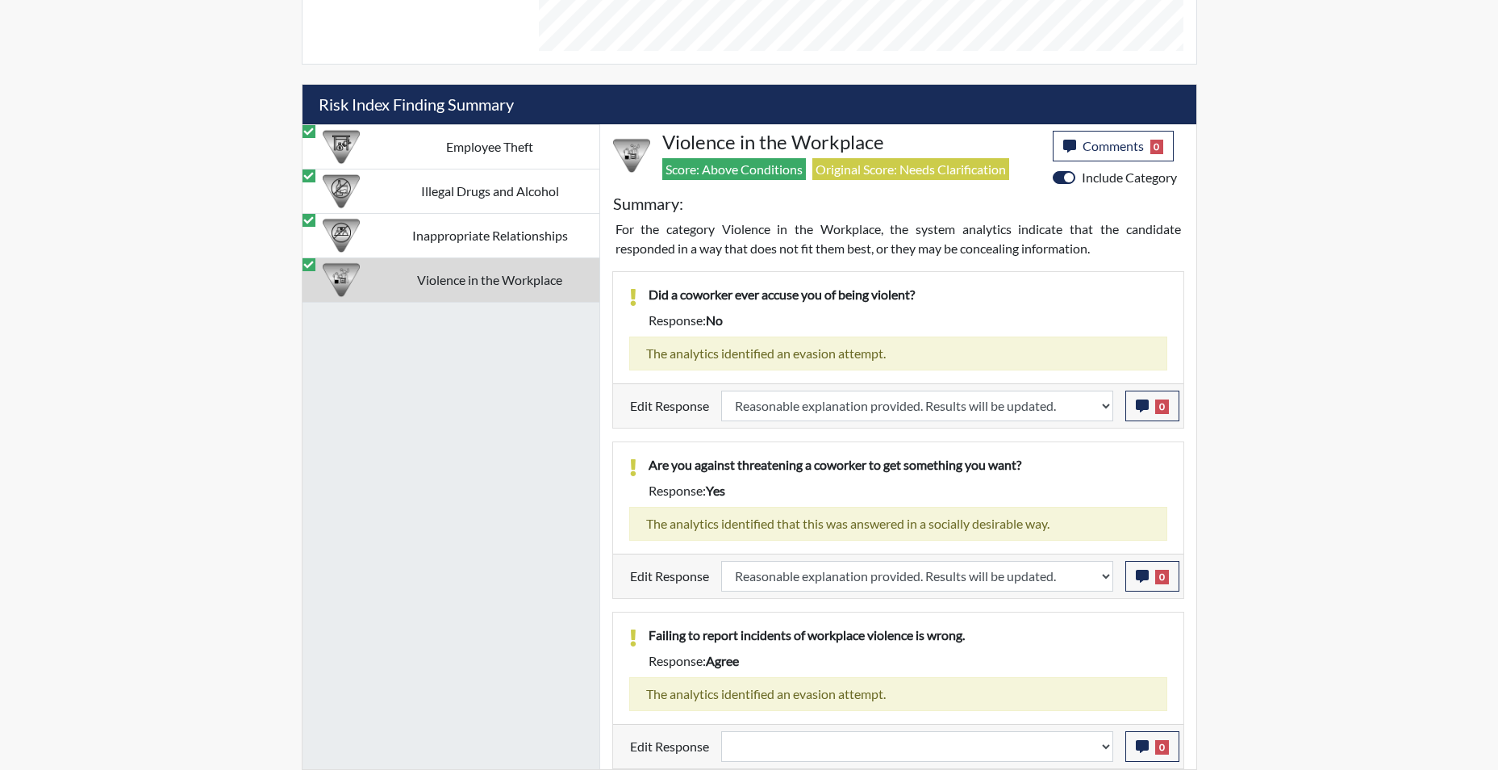
scroll to position [268, 670]
click at [1099, 742] on select "Question is not relevant. Results will be updated. Reasonable explanation provi…" at bounding box center [917, 746] width 392 height 31
select select "reasonable-explanation-provided"
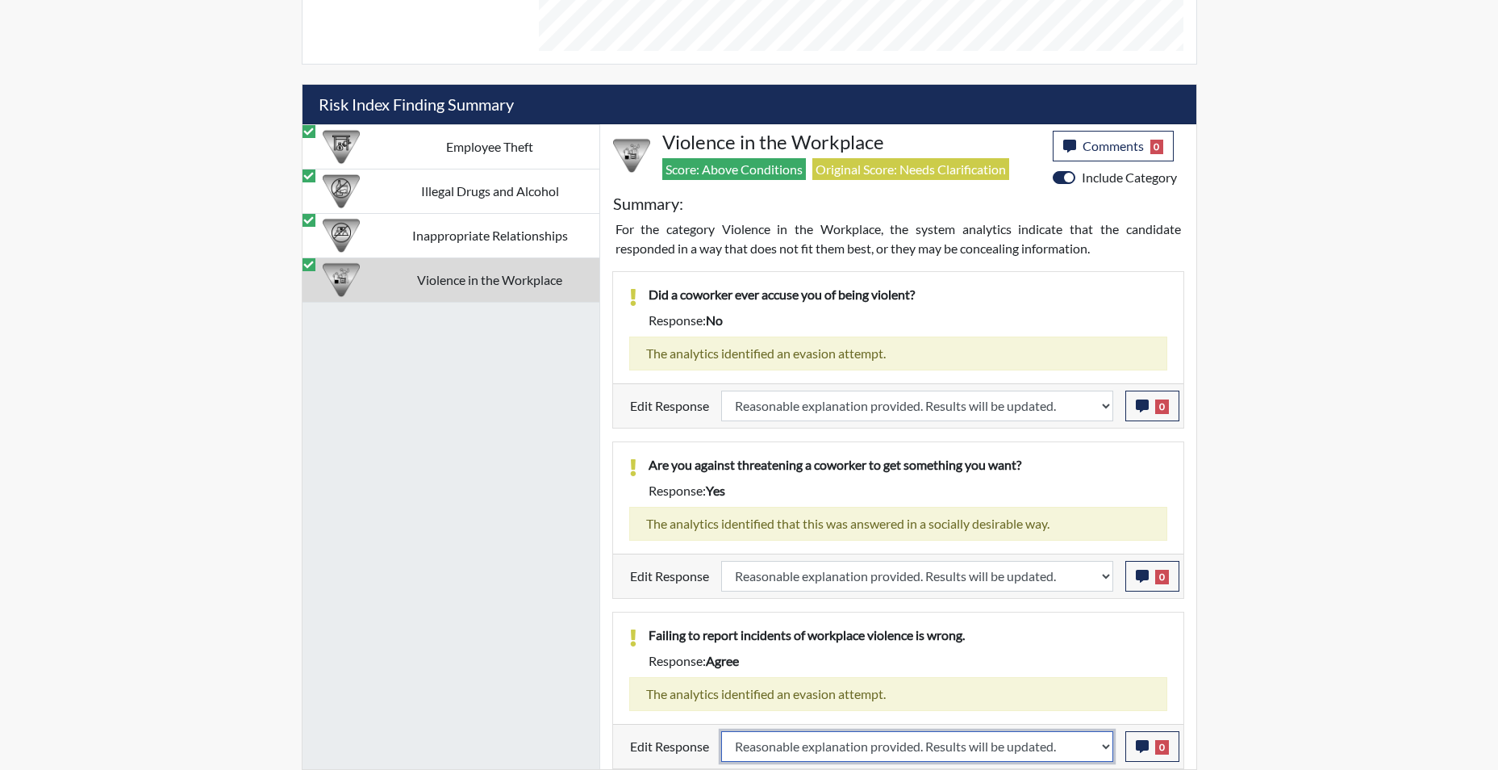
click at [721, 731] on select "Question is not relevant. Results will be updated. Reasonable explanation provi…" at bounding box center [917, 746] width 392 height 31
